Goal: Information Seeking & Learning: Compare options

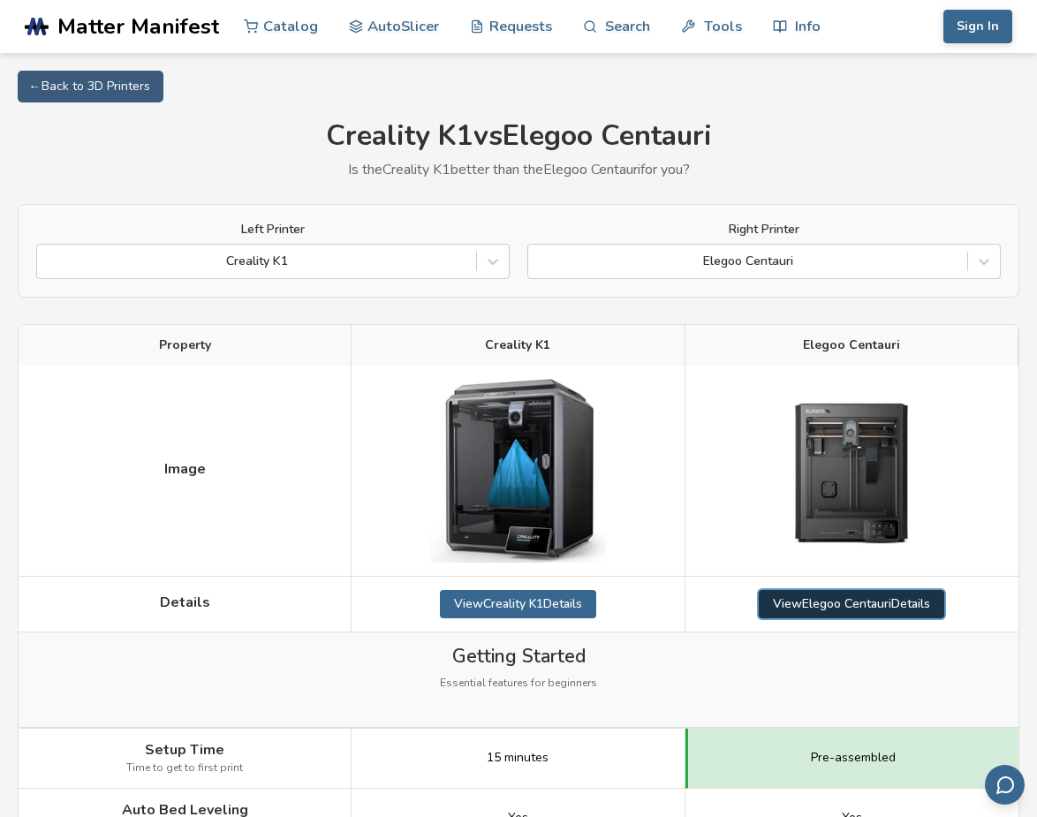
click at [872, 607] on link "View Elegoo Centauri Details" at bounding box center [851, 604] width 185 height 28
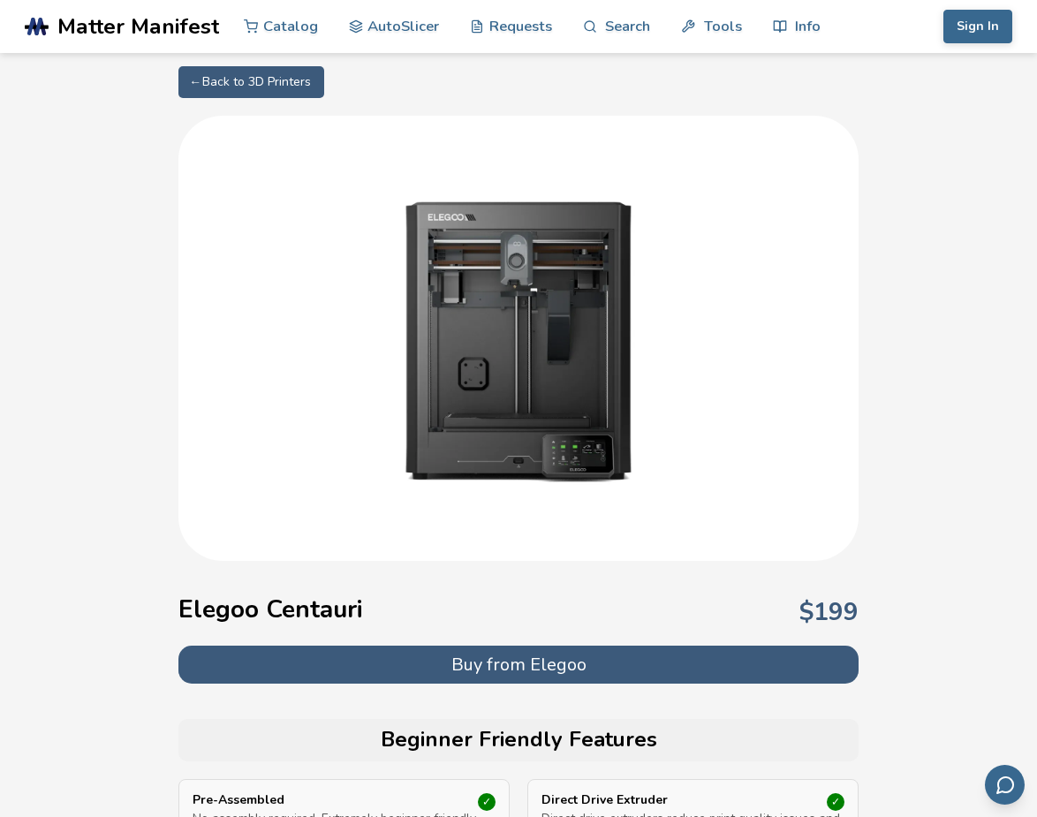
click at [510, 668] on button "Buy from Elegoo" at bounding box center [518, 665] width 680 height 38
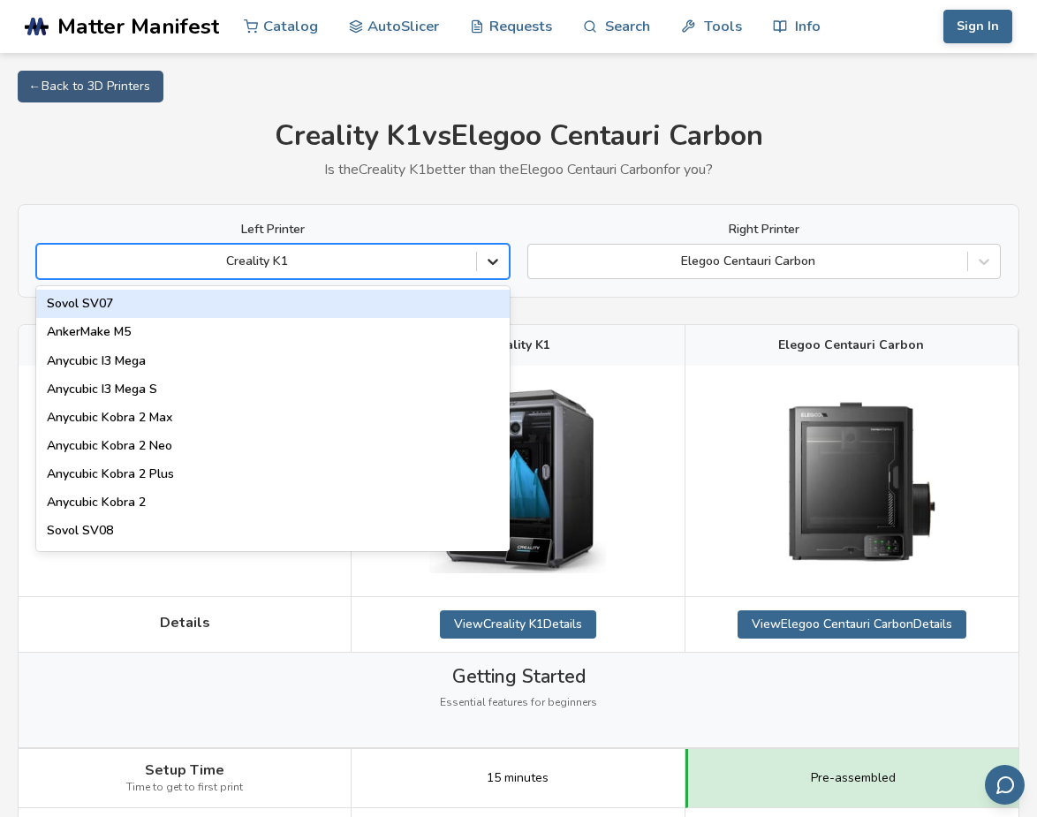
click at [496, 261] on icon at bounding box center [492, 263] width 11 height 6
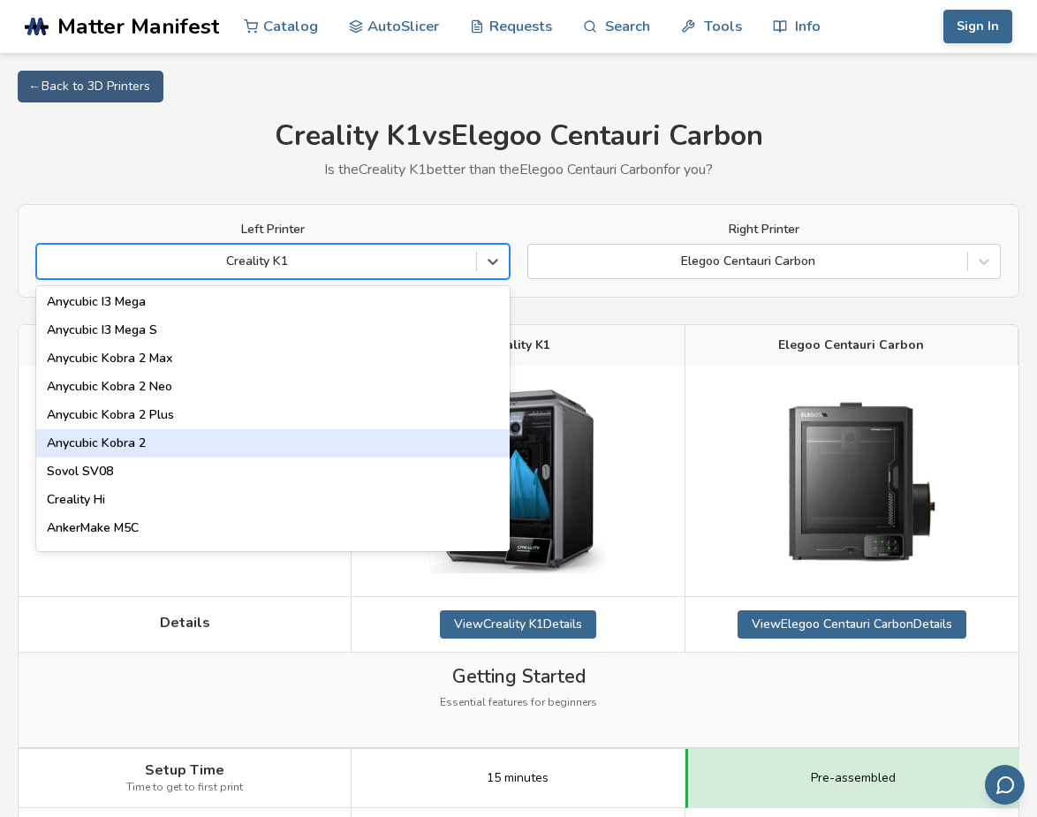
scroll to position [101, 0]
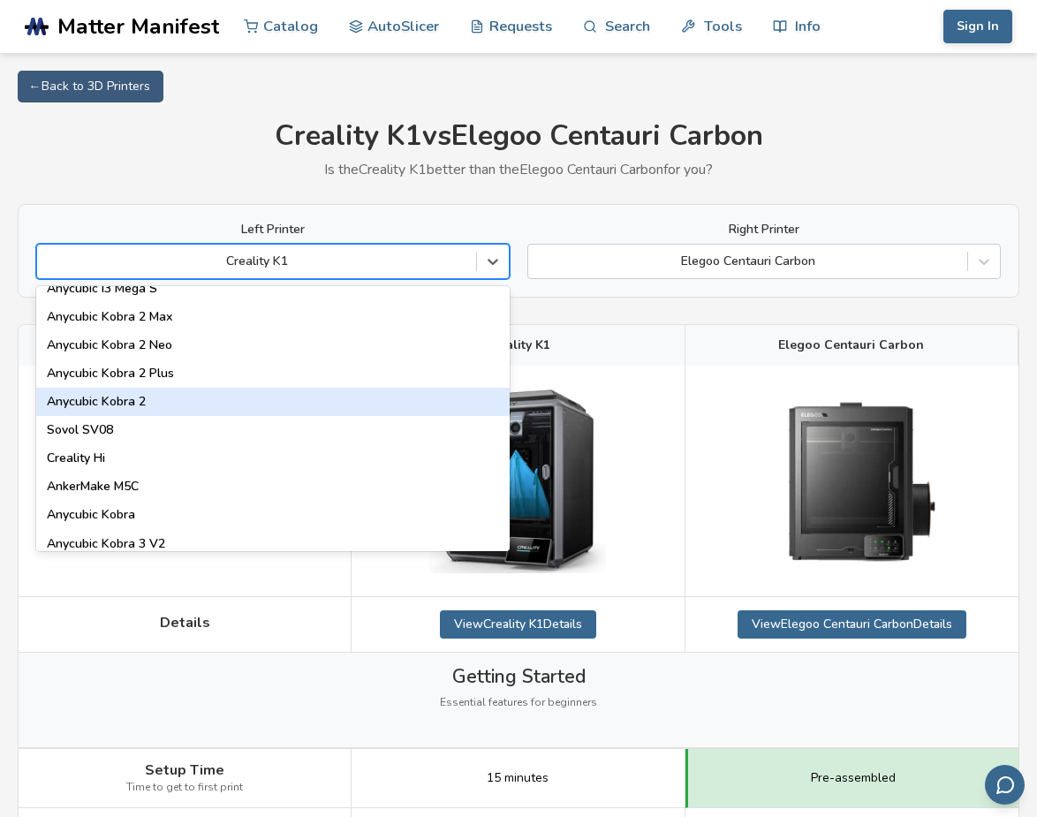
click at [224, 399] on div "Anycubic Kobra 2" at bounding box center [272, 402] width 473 height 28
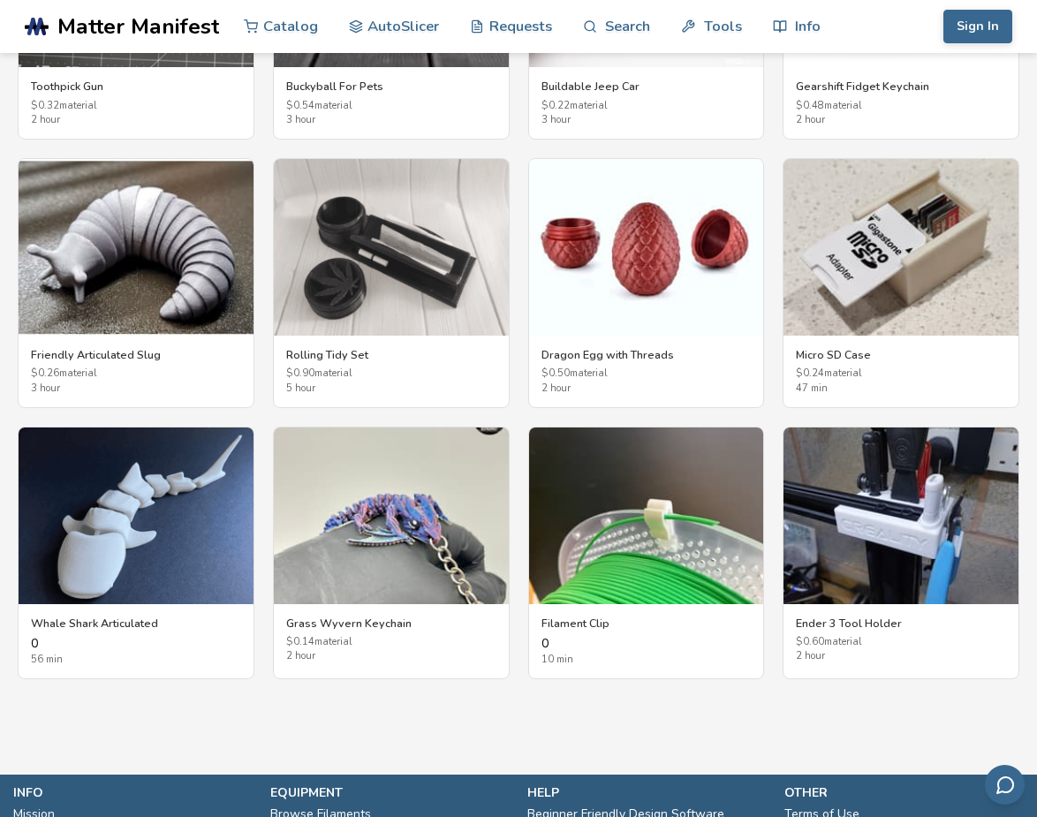
scroll to position [3261, 0]
